Goal: Navigation & Orientation: Find specific page/section

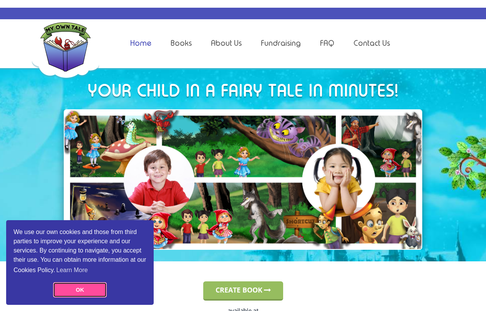
click at [93, 293] on link "OK" at bounding box center [80, 289] width 54 height 15
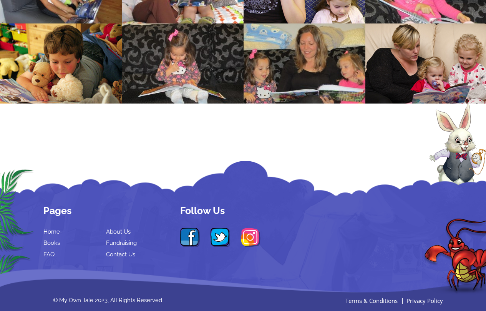
scroll to position [1464, 0]
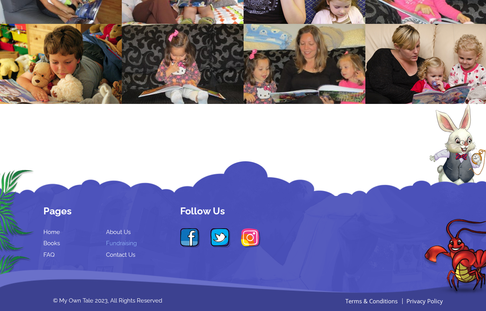
click at [127, 239] on link "Fundraising" at bounding box center [121, 242] width 31 height 7
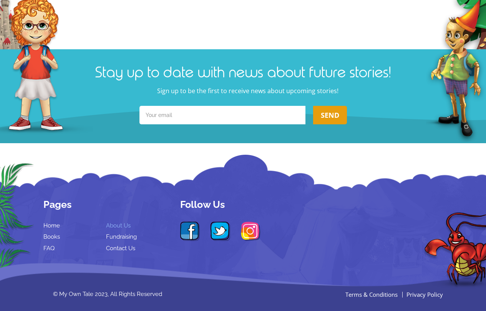
scroll to position [675, 0]
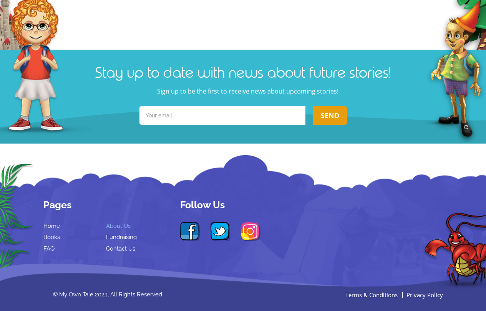
click at [121, 222] on link "About Us" at bounding box center [118, 225] width 25 height 7
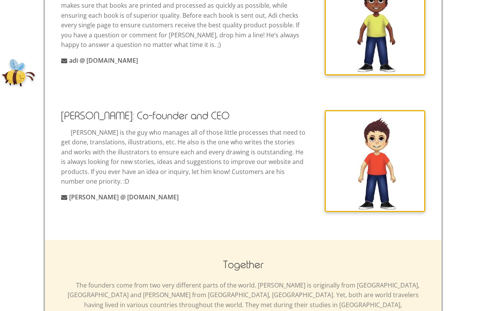
scroll to position [276, 0]
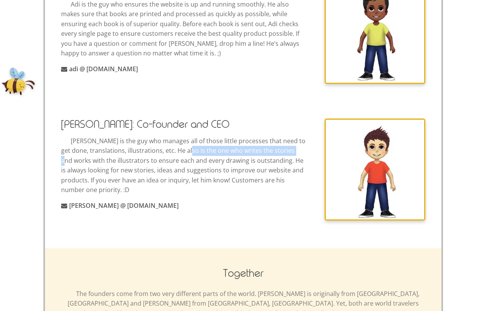
drag, startPoint x: 181, startPoint y: 148, endPoint x: 294, endPoint y: 150, distance: 113.4
click at [294, 150] on p "Brian is the guy who manages all of those little processes that need to get don…" at bounding box center [243, 165] width 364 height 59
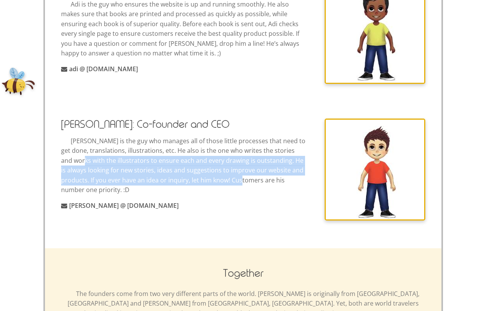
drag, startPoint x: 75, startPoint y: 159, endPoint x: 237, endPoint y: 172, distance: 162.3
click at [237, 172] on p "Brian is the guy who manages all of those little processes that need to get don…" at bounding box center [243, 165] width 364 height 59
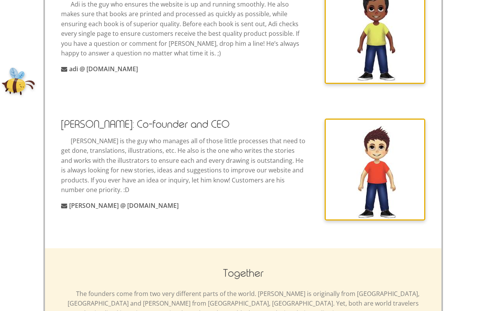
click at [244, 178] on p "Brian is the guy who manages all of those little processes that need to get don…" at bounding box center [243, 165] width 364 height 59
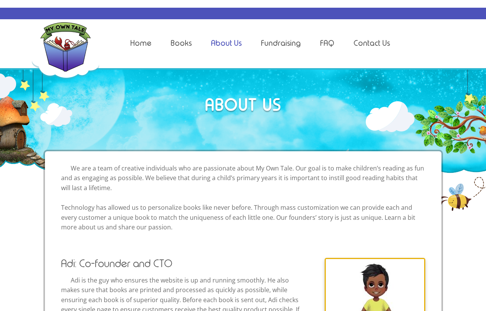
scroll to position [0, 0]
click at [151, 43] on link "Home" at bounding box center [140, 42] width 21 height 9
